Goal: Check status: Check status

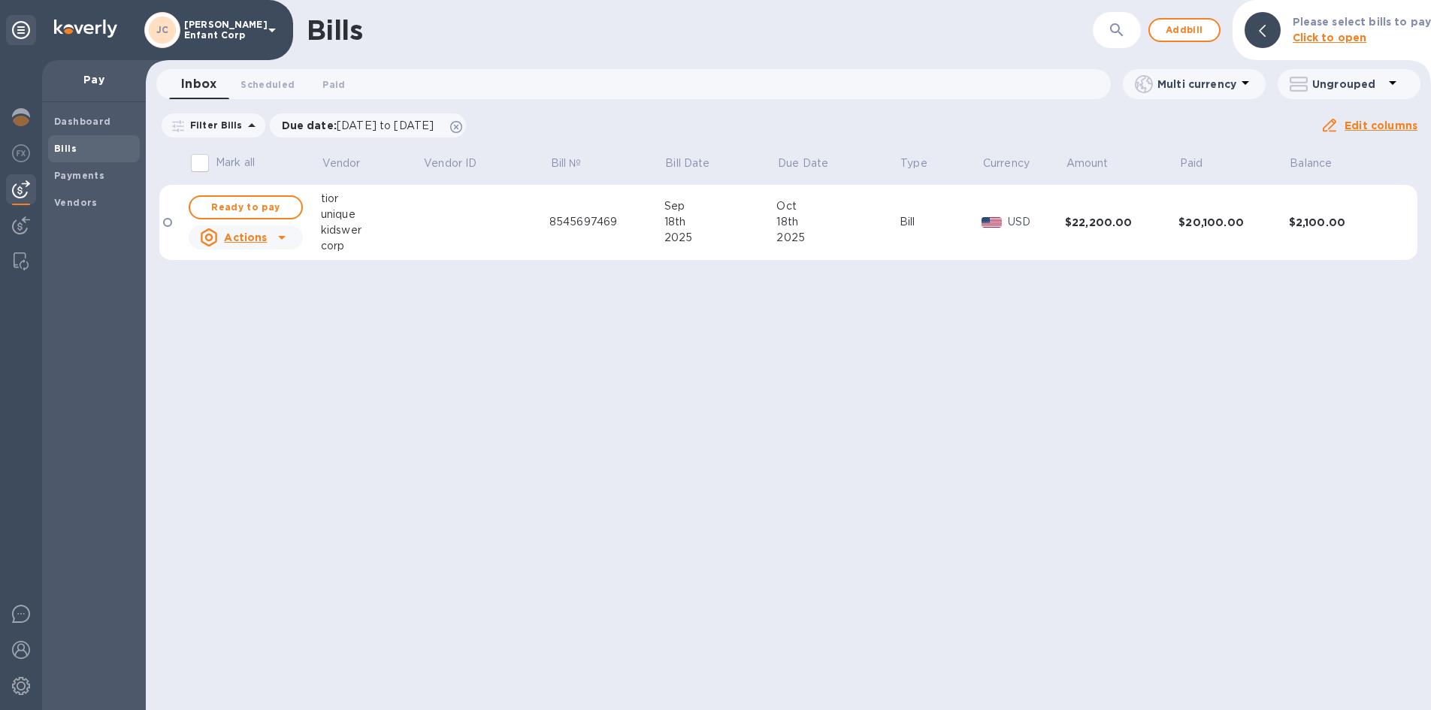
click at [468, 392] on div "Bills ​ Add bill Please select bills to pay Click to open Inbox 0 Scheduled 0 P…" at bounding box center [789, 355] width 1286 height 710
click at [89, 175] on b "Payments" at bounding box center [79, 175] width 50 height 11
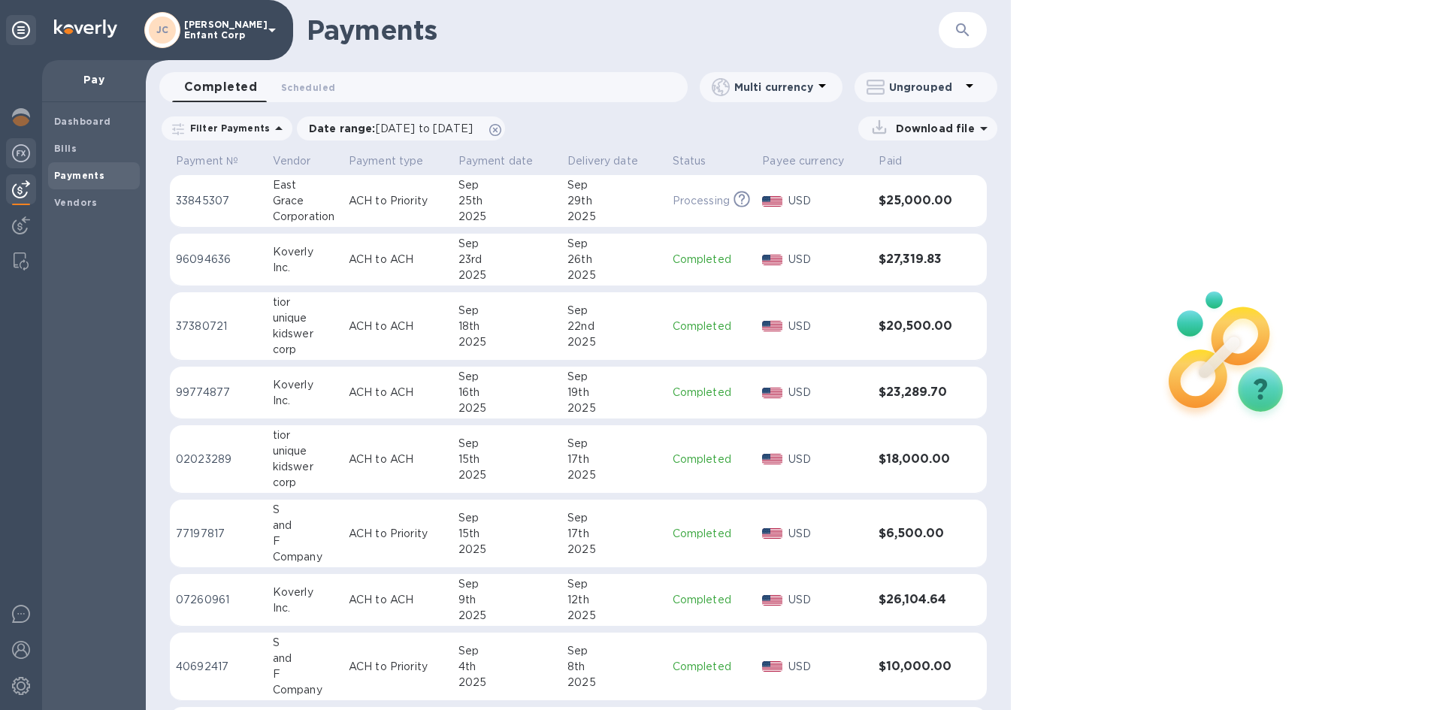
click at [15, 167] on div at bounding box center [21, 154] width 30 height 33
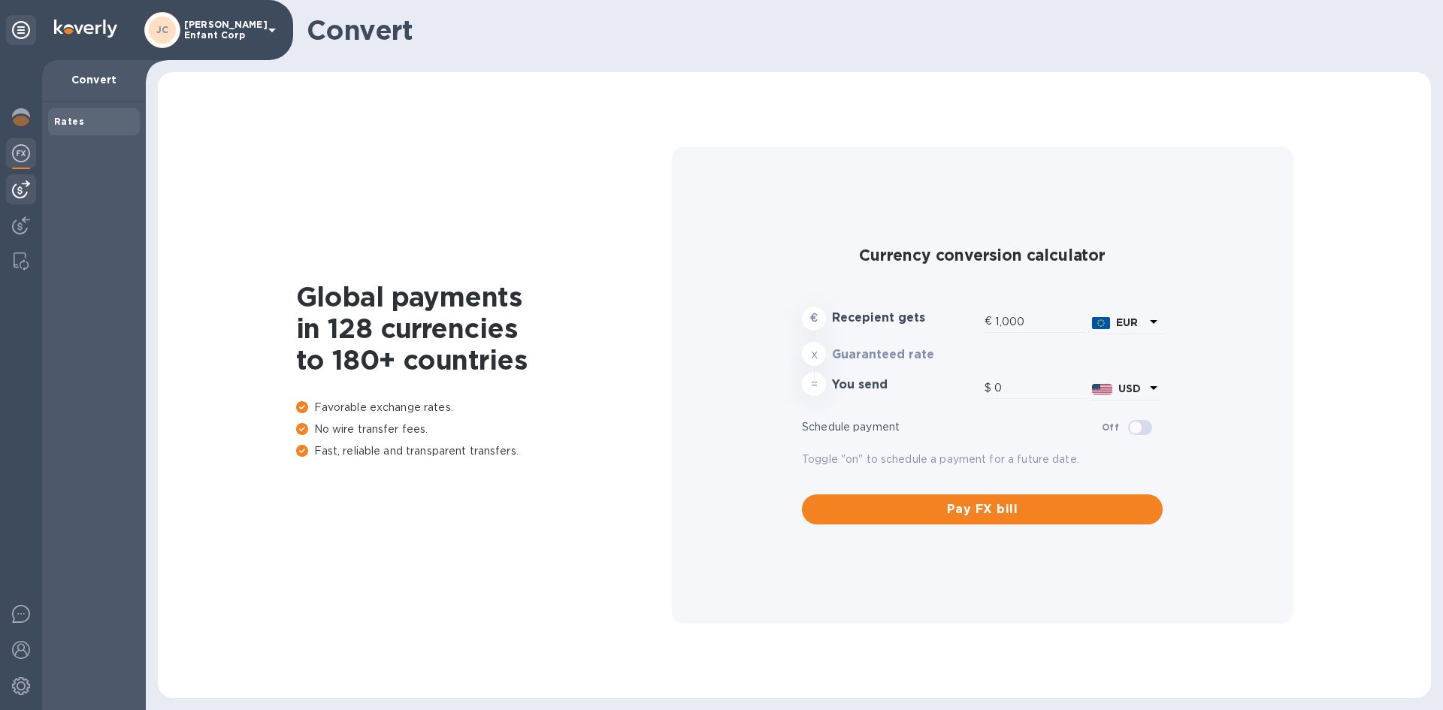
type input "1,171.84"
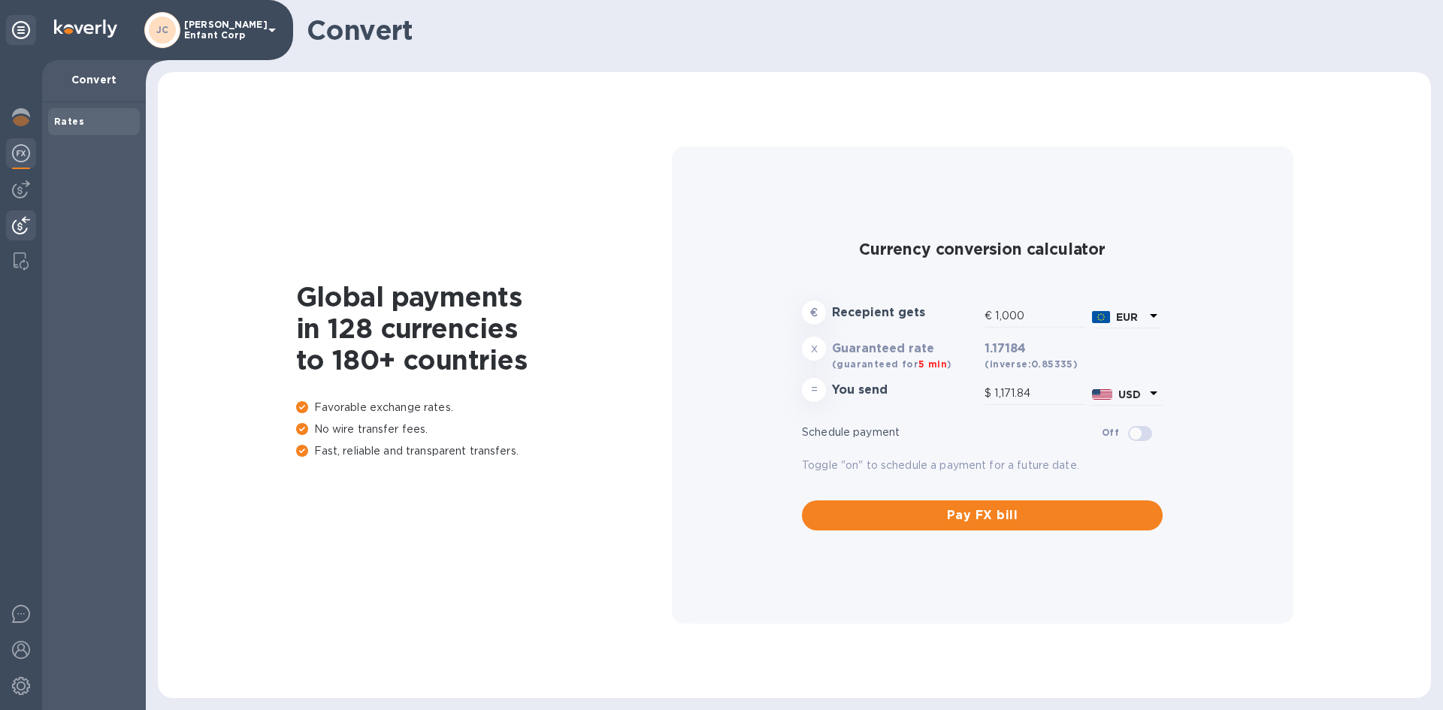
click at [17, 238] on div at bounding box center [21, 227] width 30 height 33
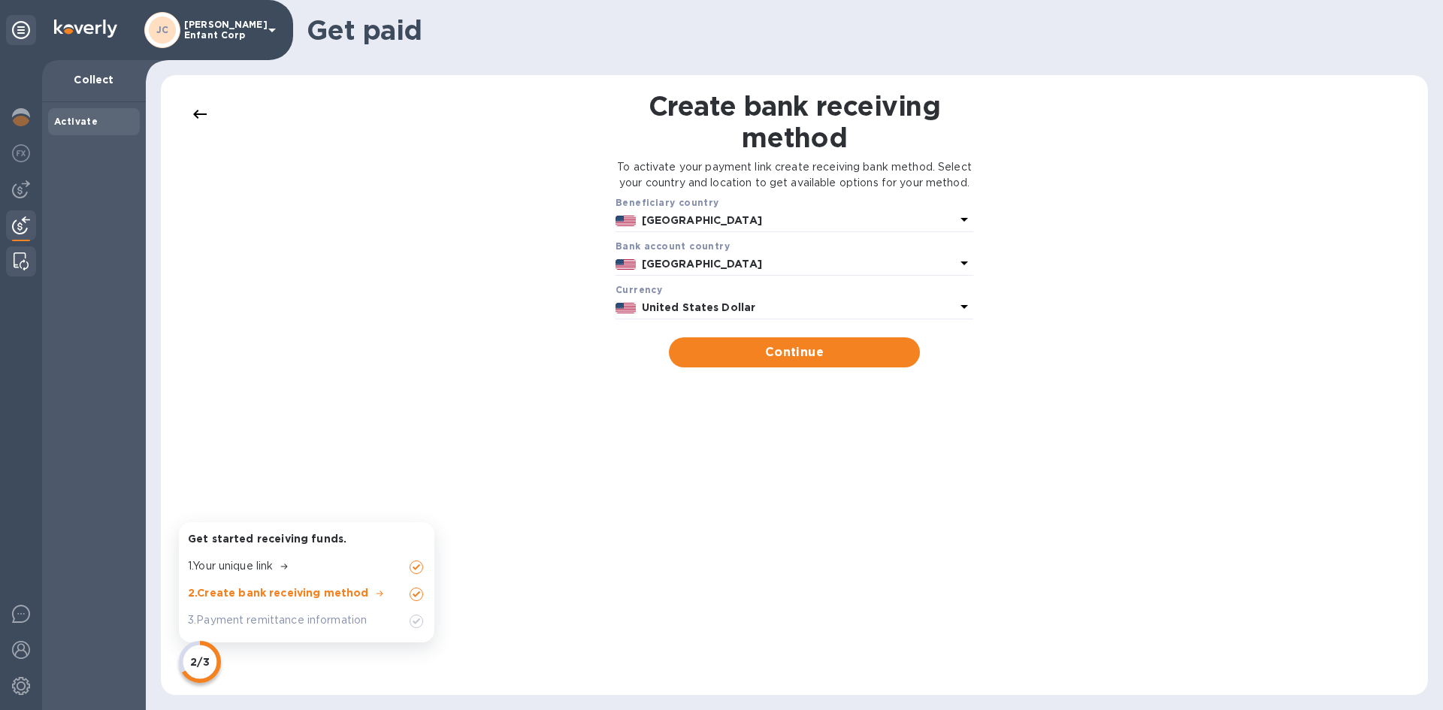
click at [17, 257] on img at bounding box center [21, 262] width 15 height 18
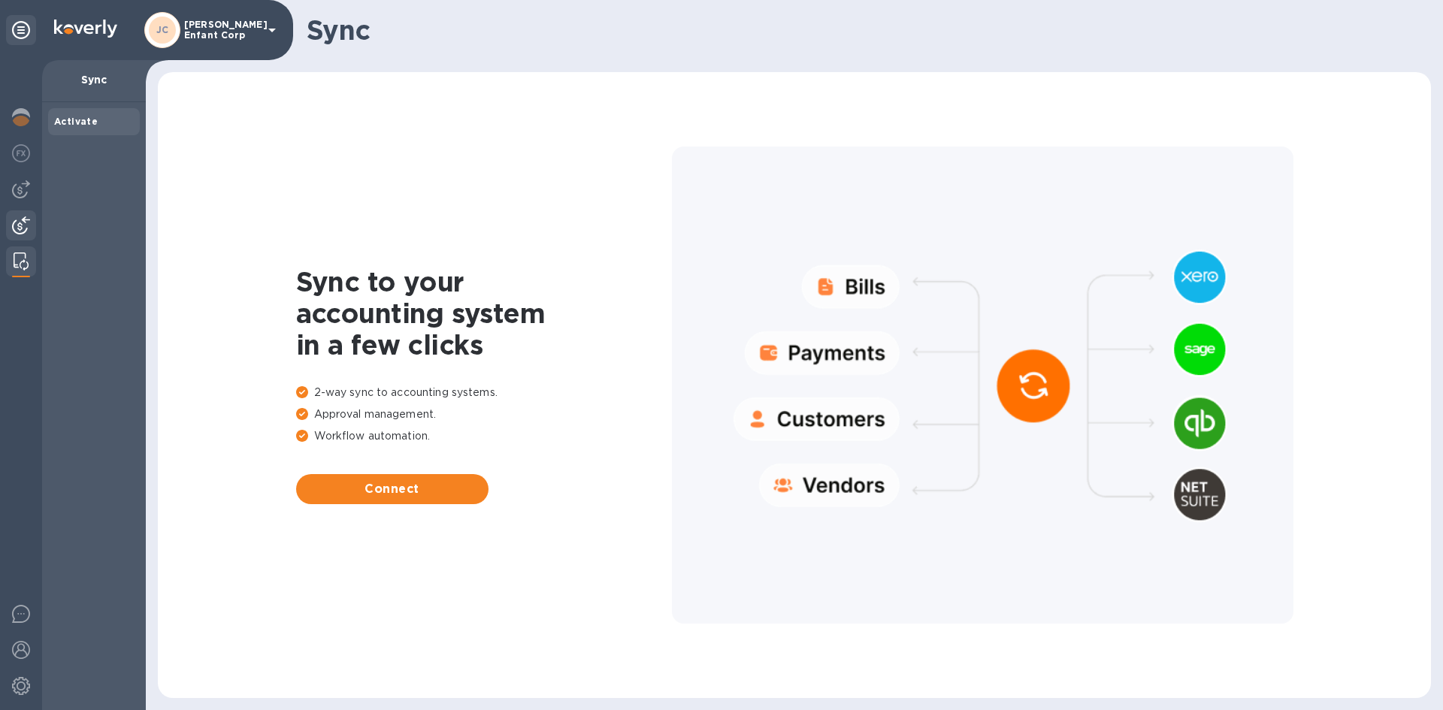
click at [17, 225] on img at bounding box center [21, 226] width 18 height 18
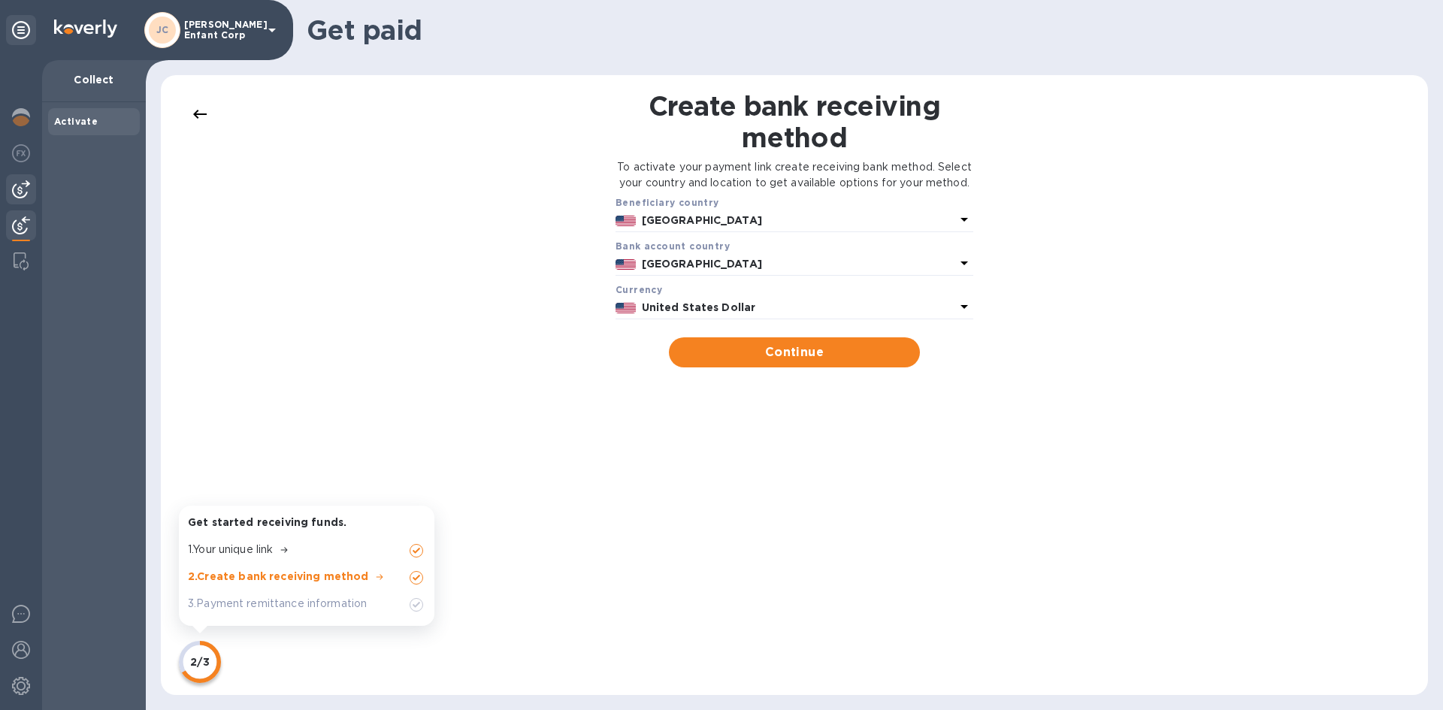
click at [17, 192] on img at bounding box center [21, 189] width 18 height 18
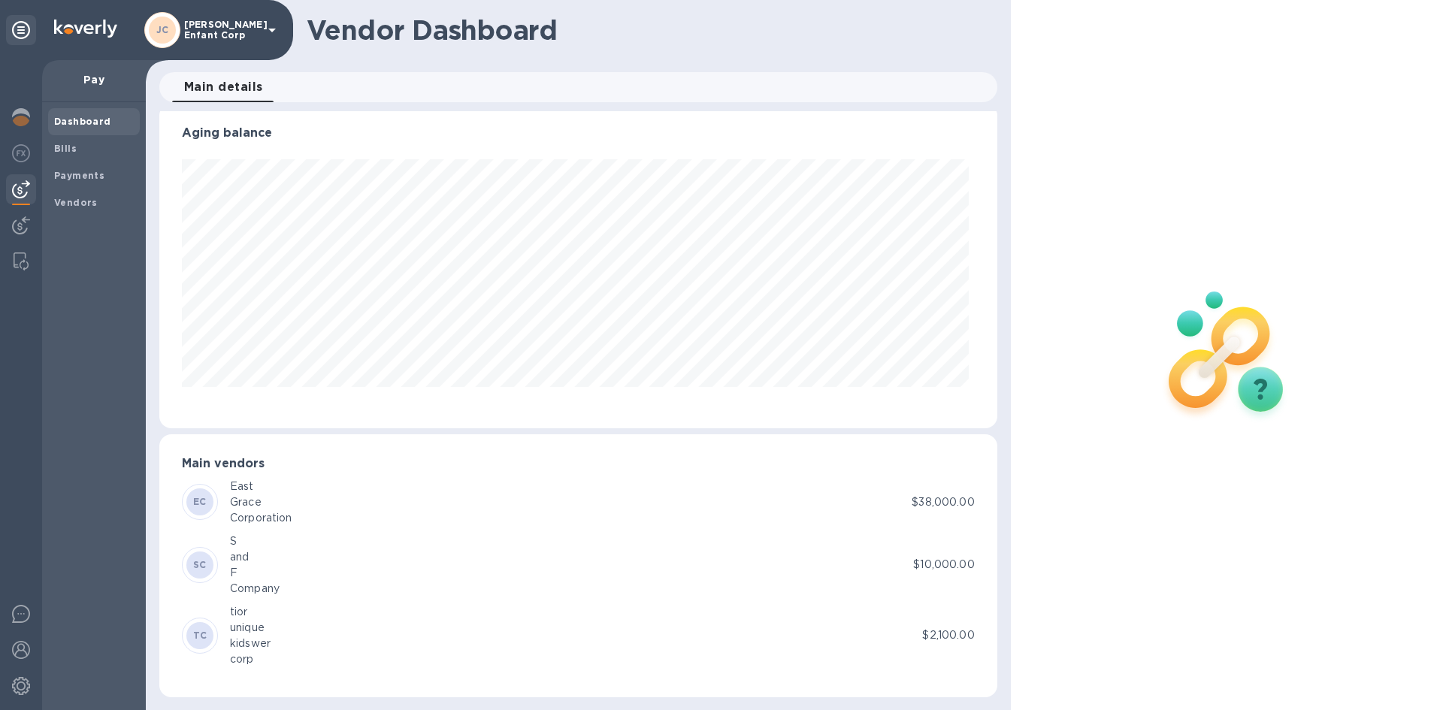
scroll to position [13, 0]
click at [32, 158] on div at bounding box center [21, 154] width 30 height 33
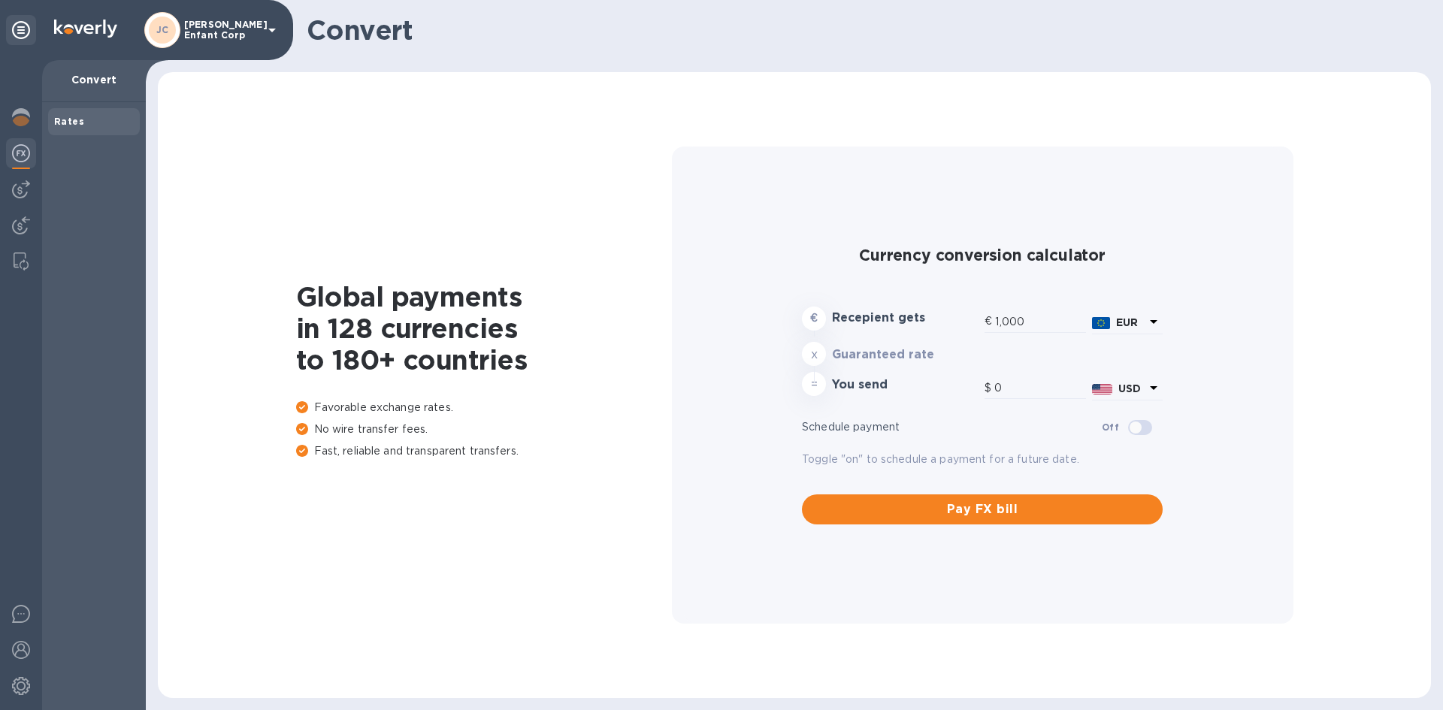
type input "1,171.84"
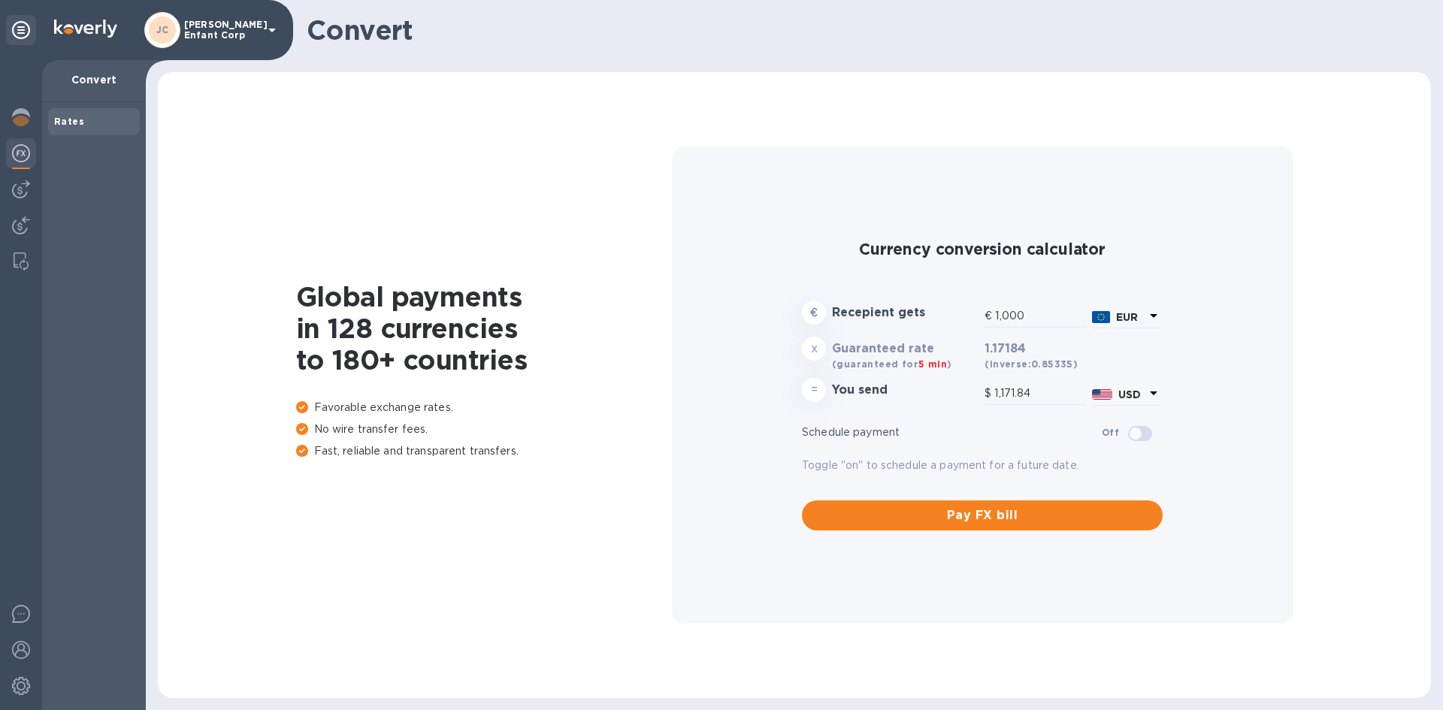
click at [77, 126] on b "Rates" at bounding box center [69, 121] width 30 height 11
click at [11, 126] on div at bounding box center [21, 118] width 30 height 33
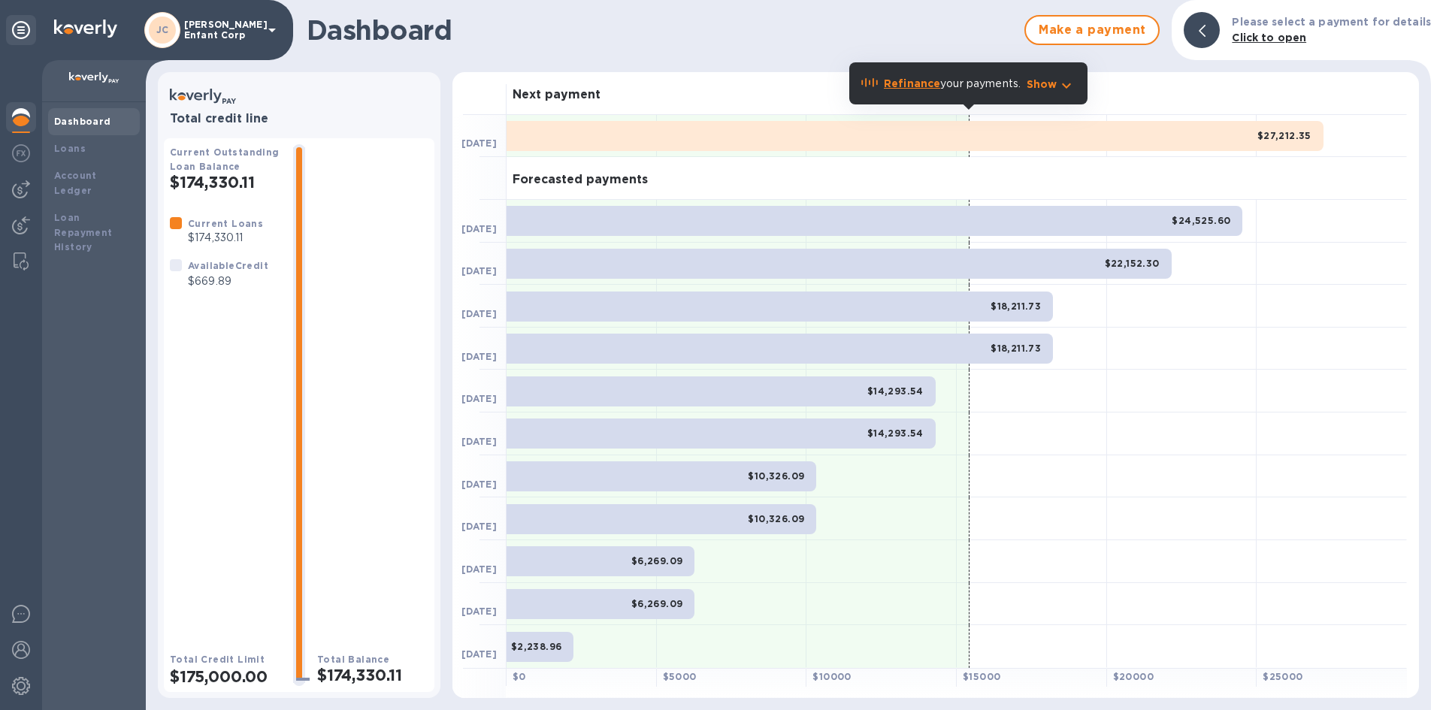
click at [1379, 91] on div "Next payment" at bounding box center [957, 93] width 901 height 43
click at [87, 146] on div "Loans" at bounding box center [94, 148] width 80 height 15
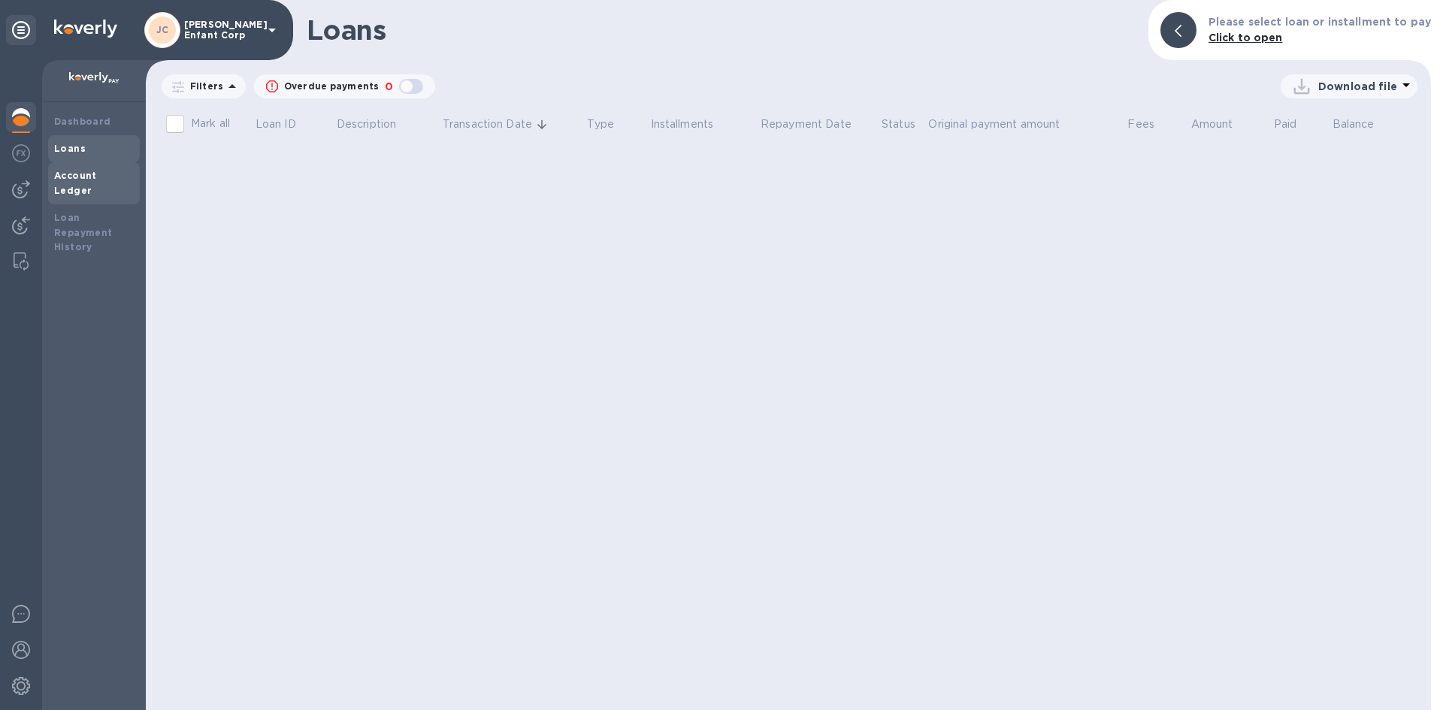
click at [96, 177] on b "Account Ledger" at bounding box center [75, 183] width 43 height 26
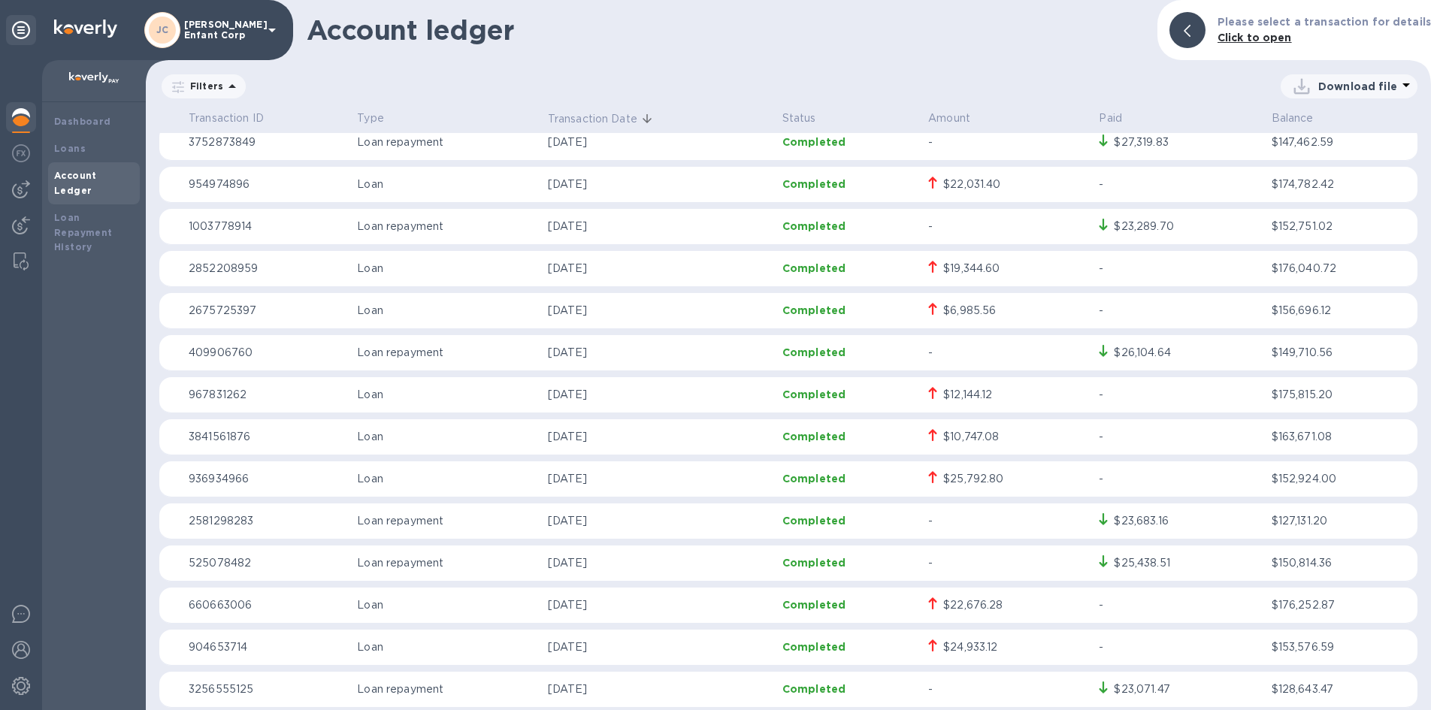
scroll to position [75, 0]
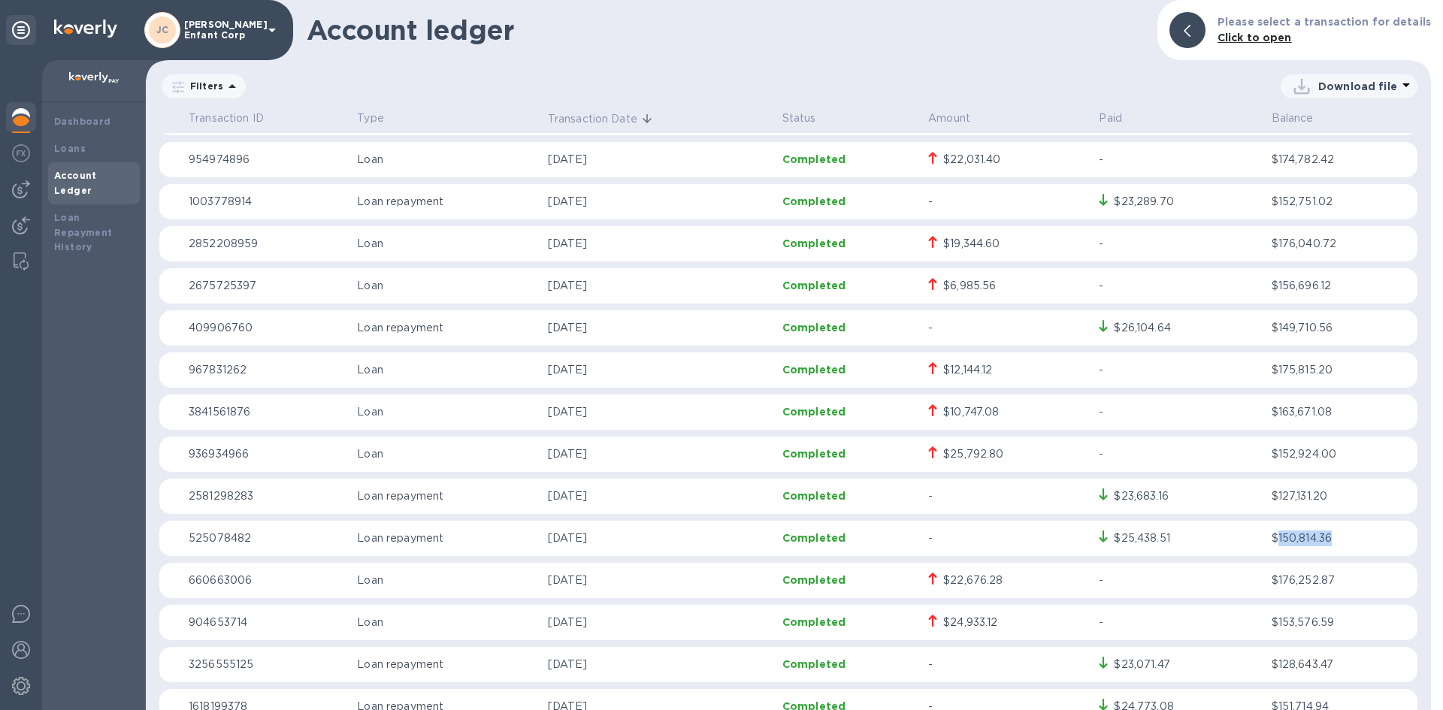
drag, startPoint x: 1331, startPoint y: 538, endPoint x: 1274, endPoint y: 541, distance: 56.5
click at [1274, 541] on p "$150,814.36" at bounding box center [1342, 539] width 140 height 16
